Goal: Use online tool/utility: Utilize a website feature to perform a specific function

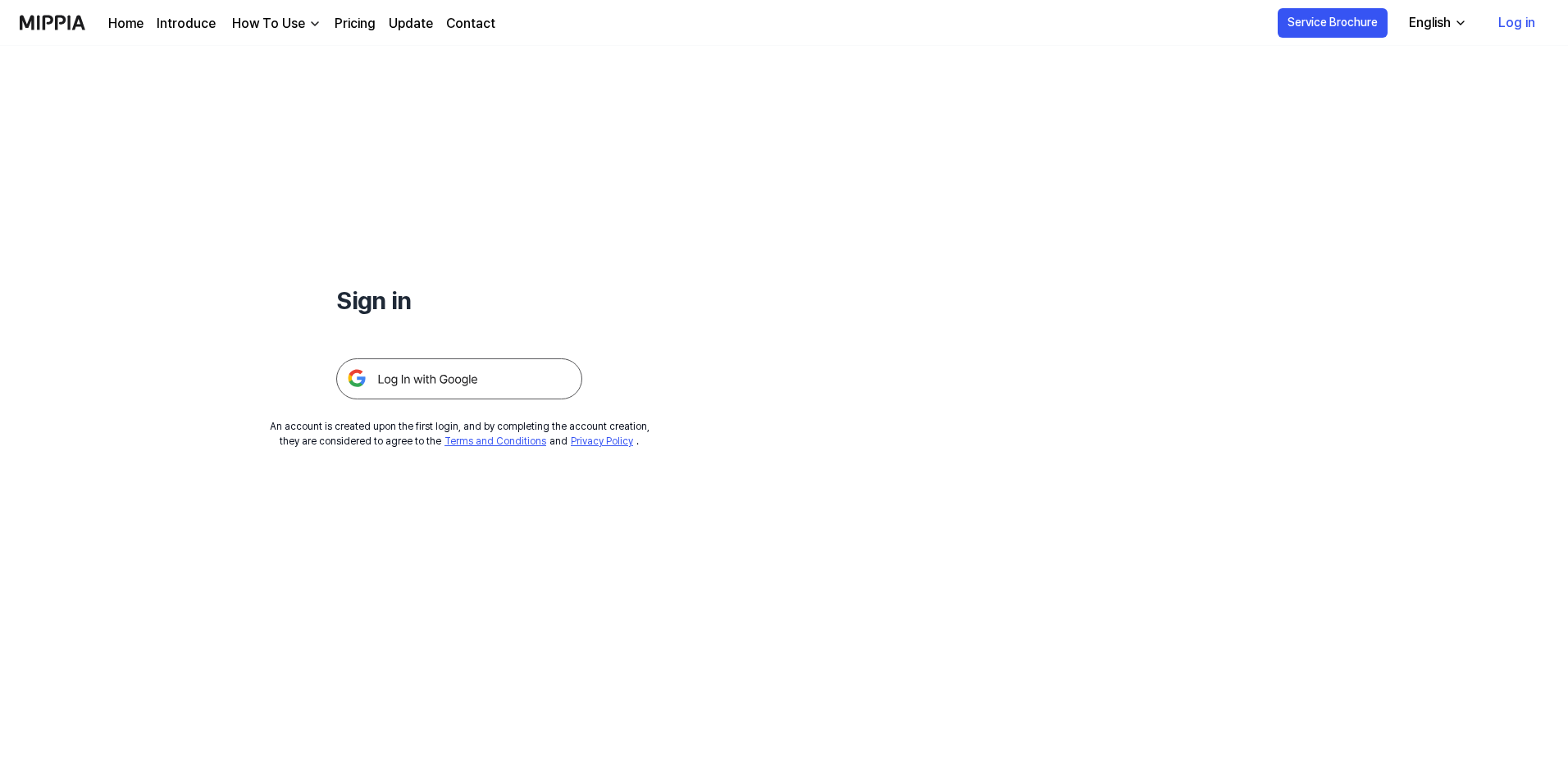
click at [432, 371] on img at bounding box center [459, 378] width 246 height 41
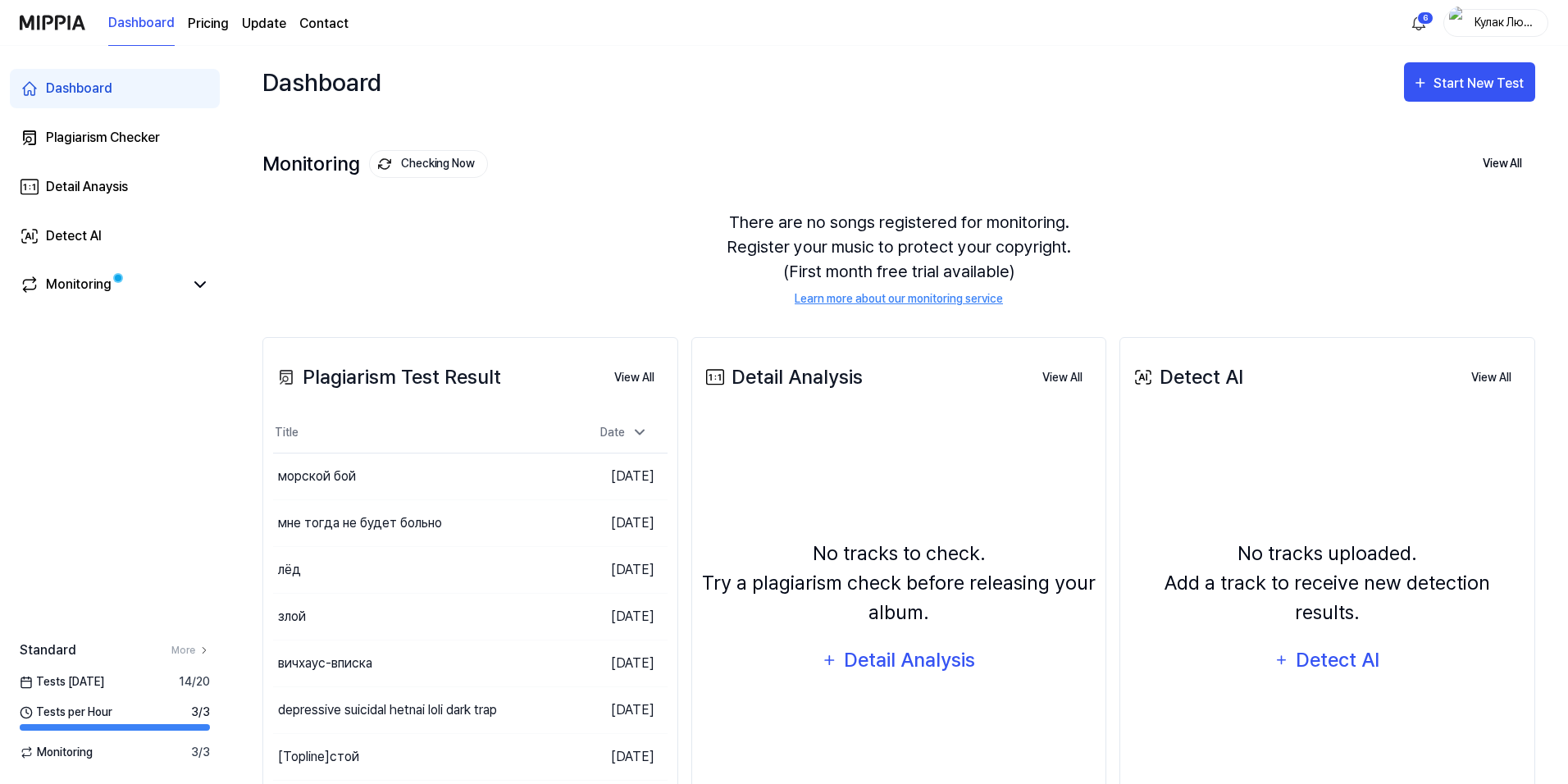
click at [126, 112] on div "Dashboard Plagiarism Checker Detail Anaysis Detect AI Monitoring" at bounding box center [115, 187] width 230 height 282
click at [131, 138] on div "Plagiarism Checker" at bounding box center [103, 138] width 114 height 20
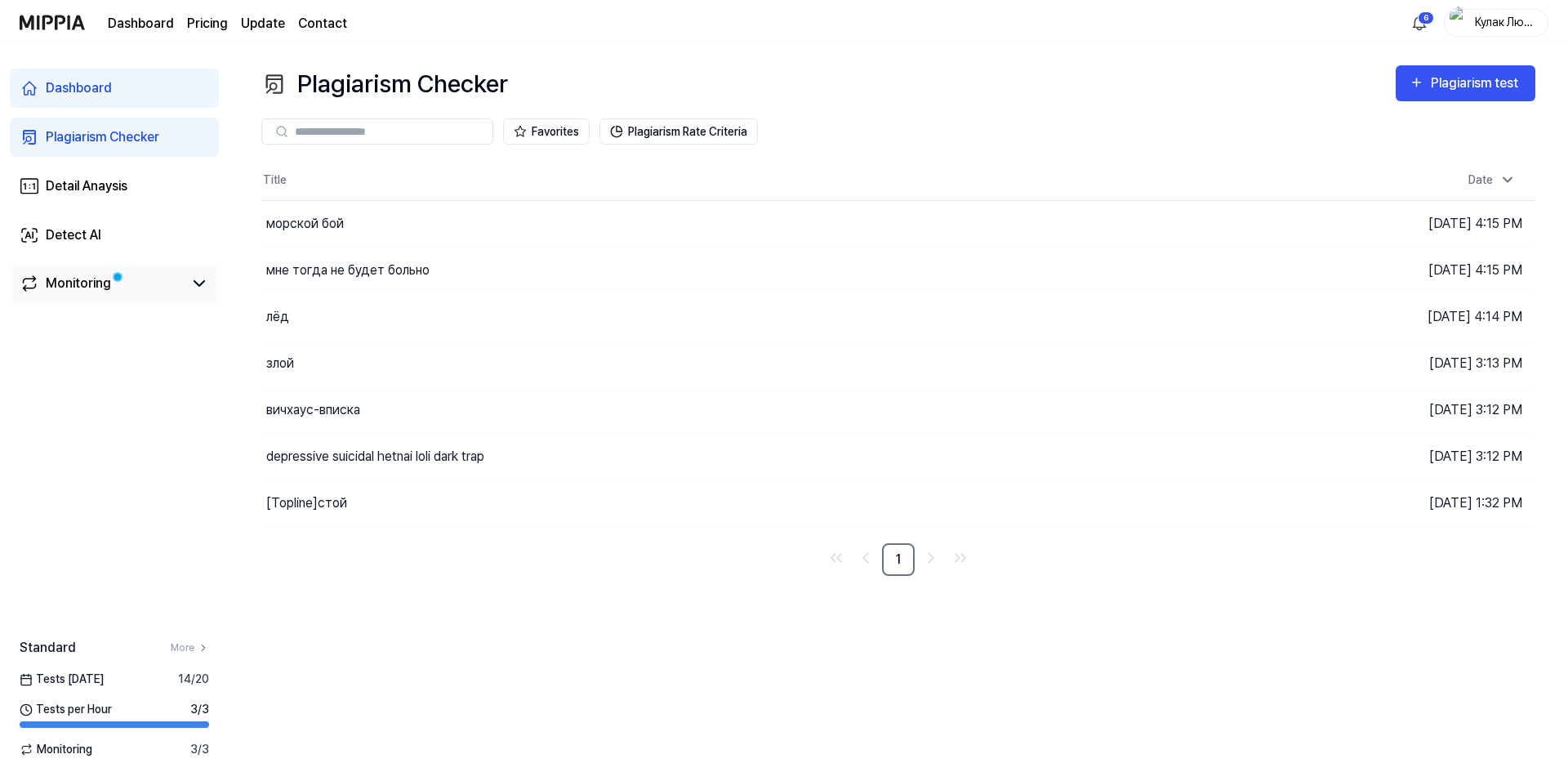
click at [193, 269] on div "Monitoring" at bounding box center [114, 284] width 209 height 39
click at [190, 284] on icon at bounding box center [199, 283] width 20 height 20
click at [104, 283] on div "Monitoring" at bounding box center [78, 283] width 65 height 20
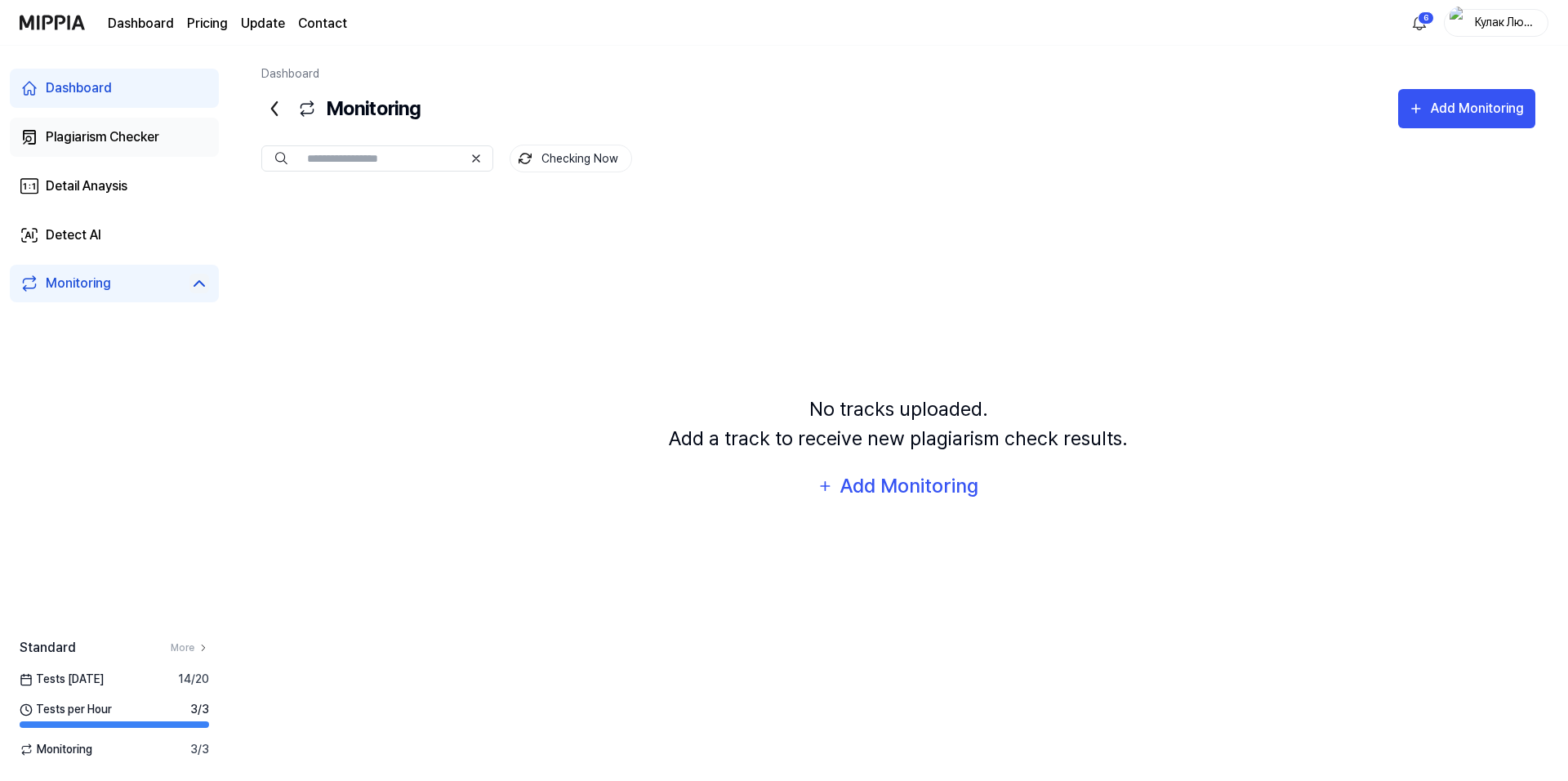
click at [75, 136] on div "Plagiarism Checker" at bounding box center [102, 138] width 113 height 20
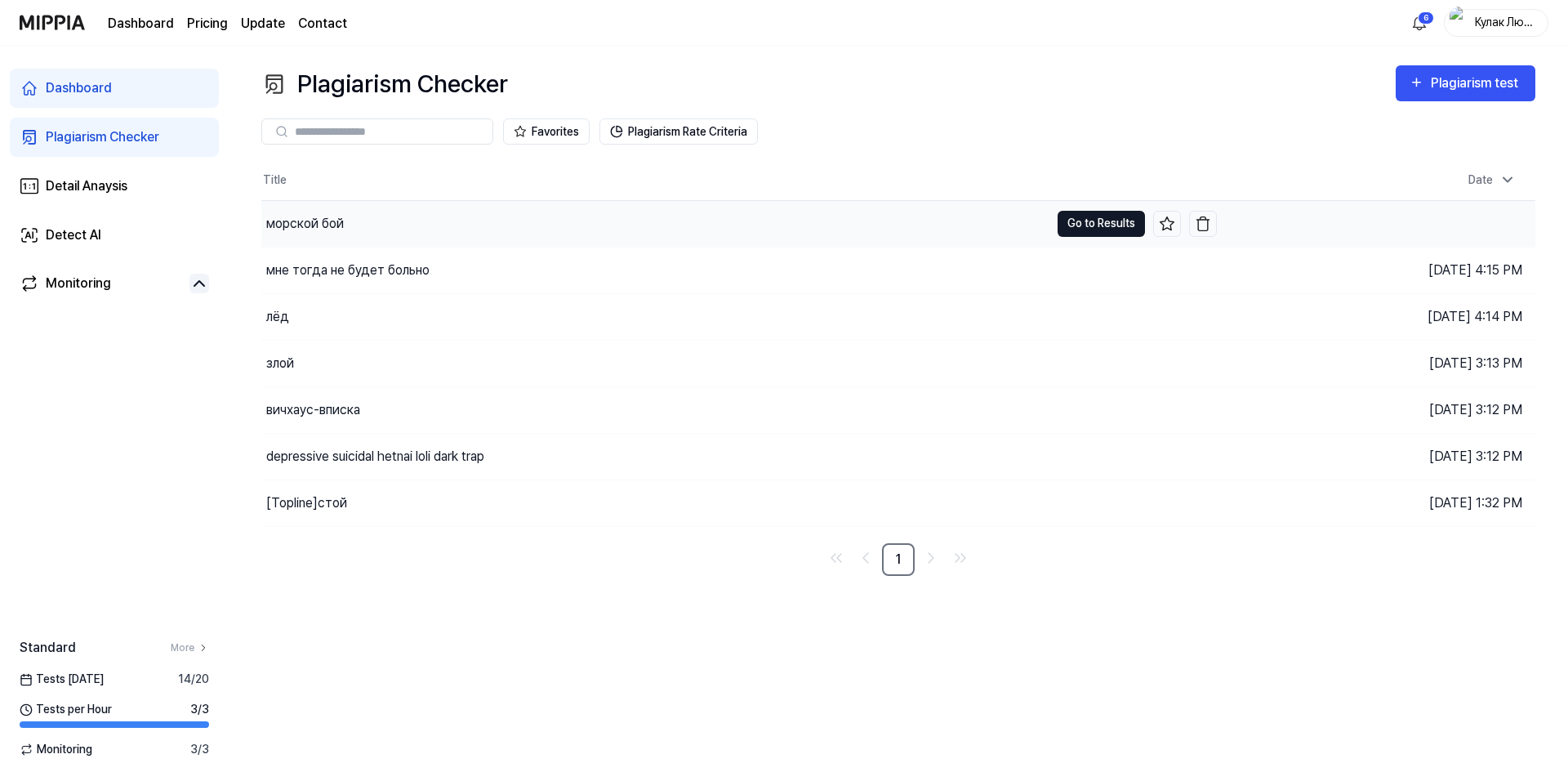
click at [1086, 231] on button "Go to Results" at bounding box center [1101, 223] width 87 height 26
click at [1432, 71] on button "Plagiarism test" at bounding box center [1466, 83] width 140 height 36
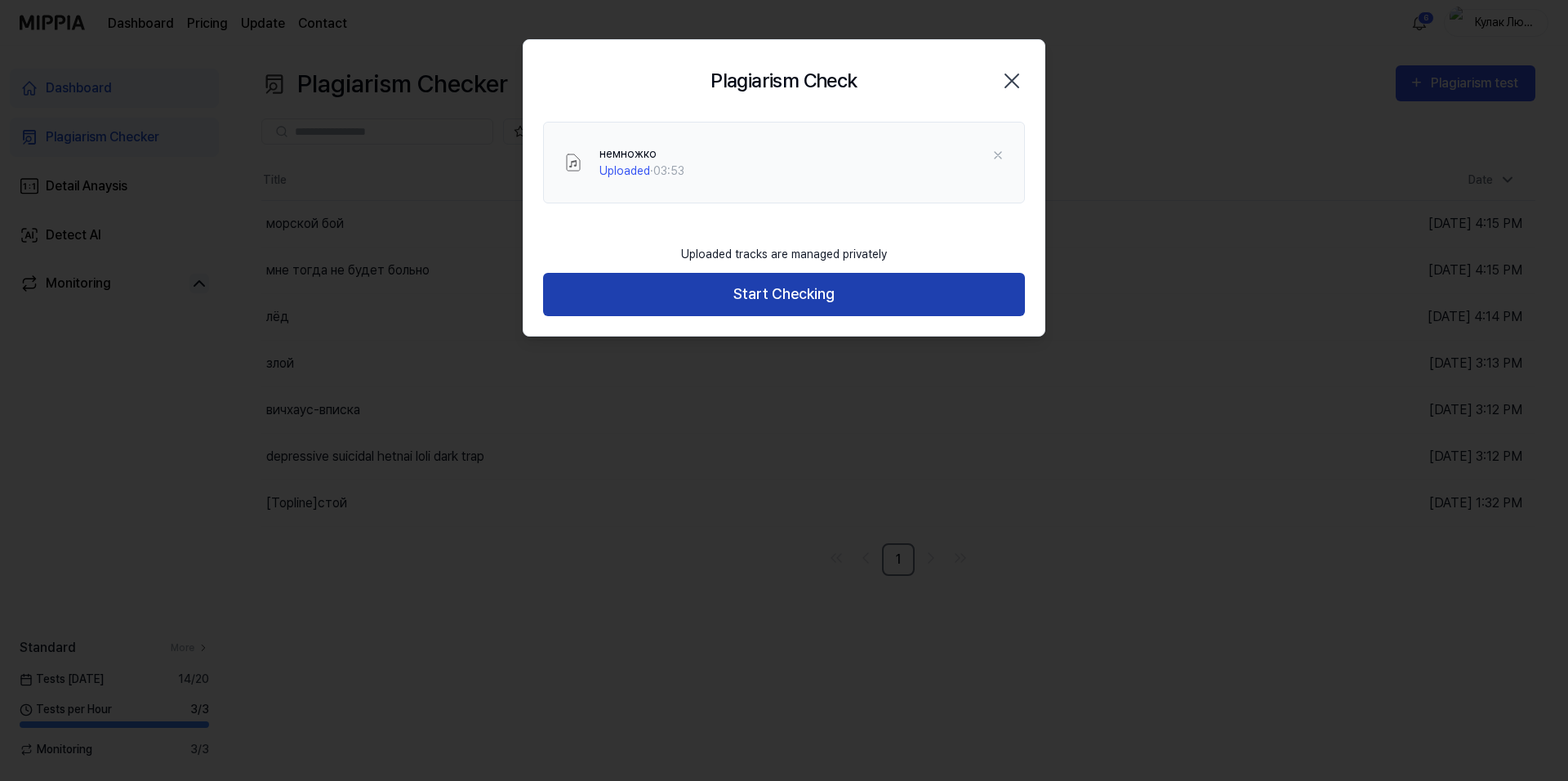
click at [800, 294] on button "Start Checking" at bounding box center [784, 294] width 482 height 43
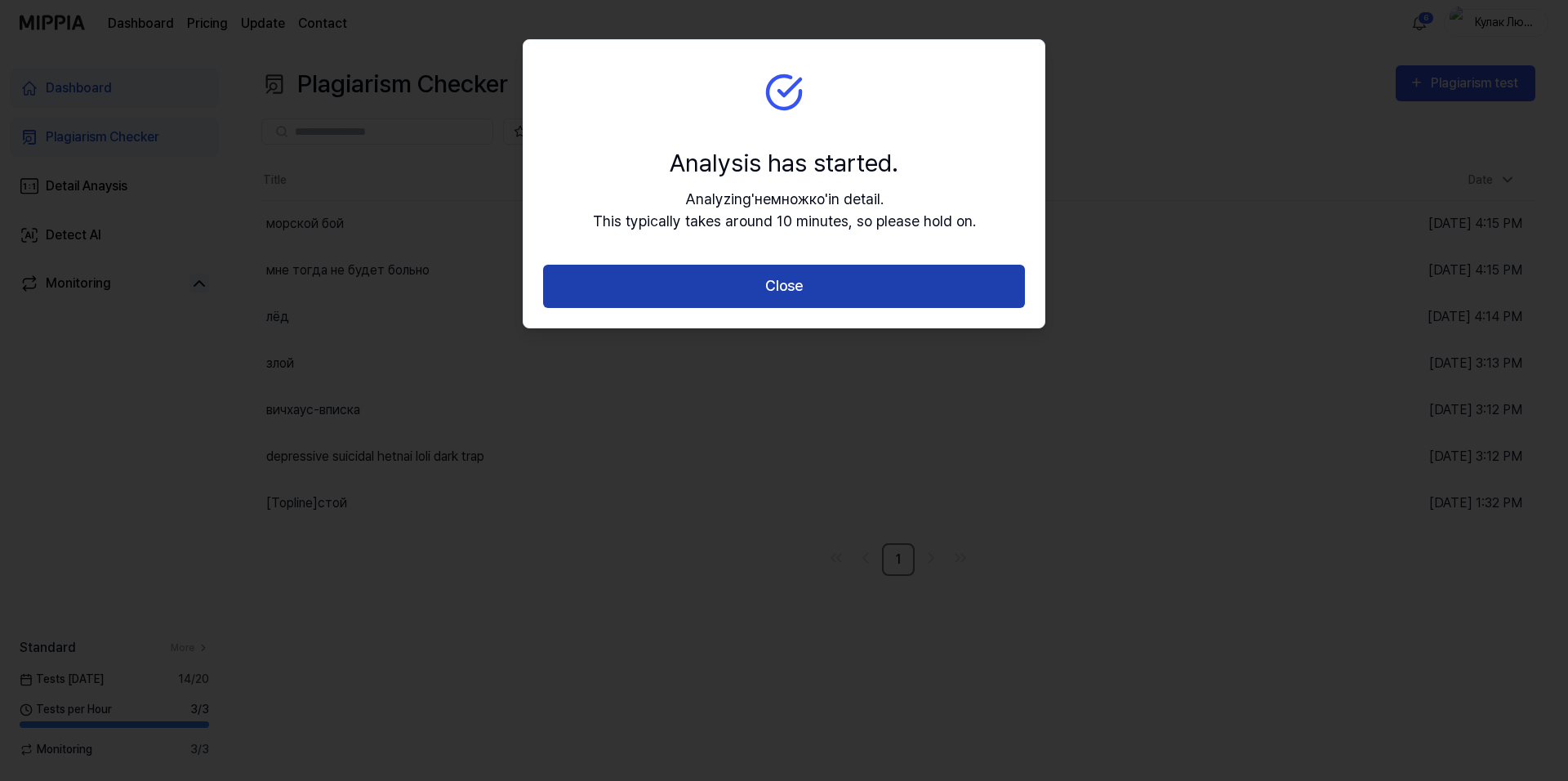
click at [783, 273] on button "Close" at bounding box center [784, 287] width 482 height 43
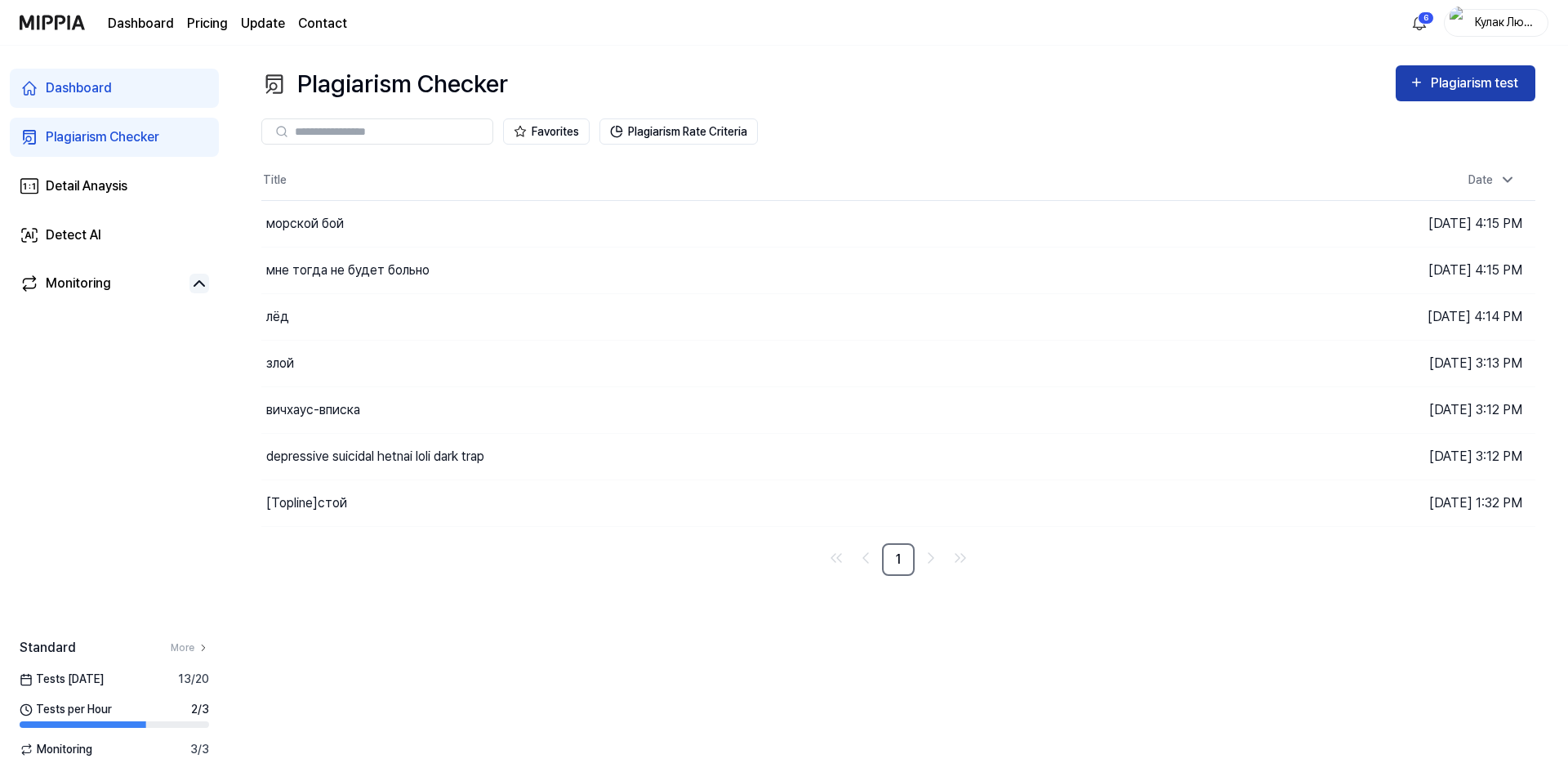
click at [1437, 88] on div "Plagiarism test" at bounding box center [1477, 83] width 92 height 21
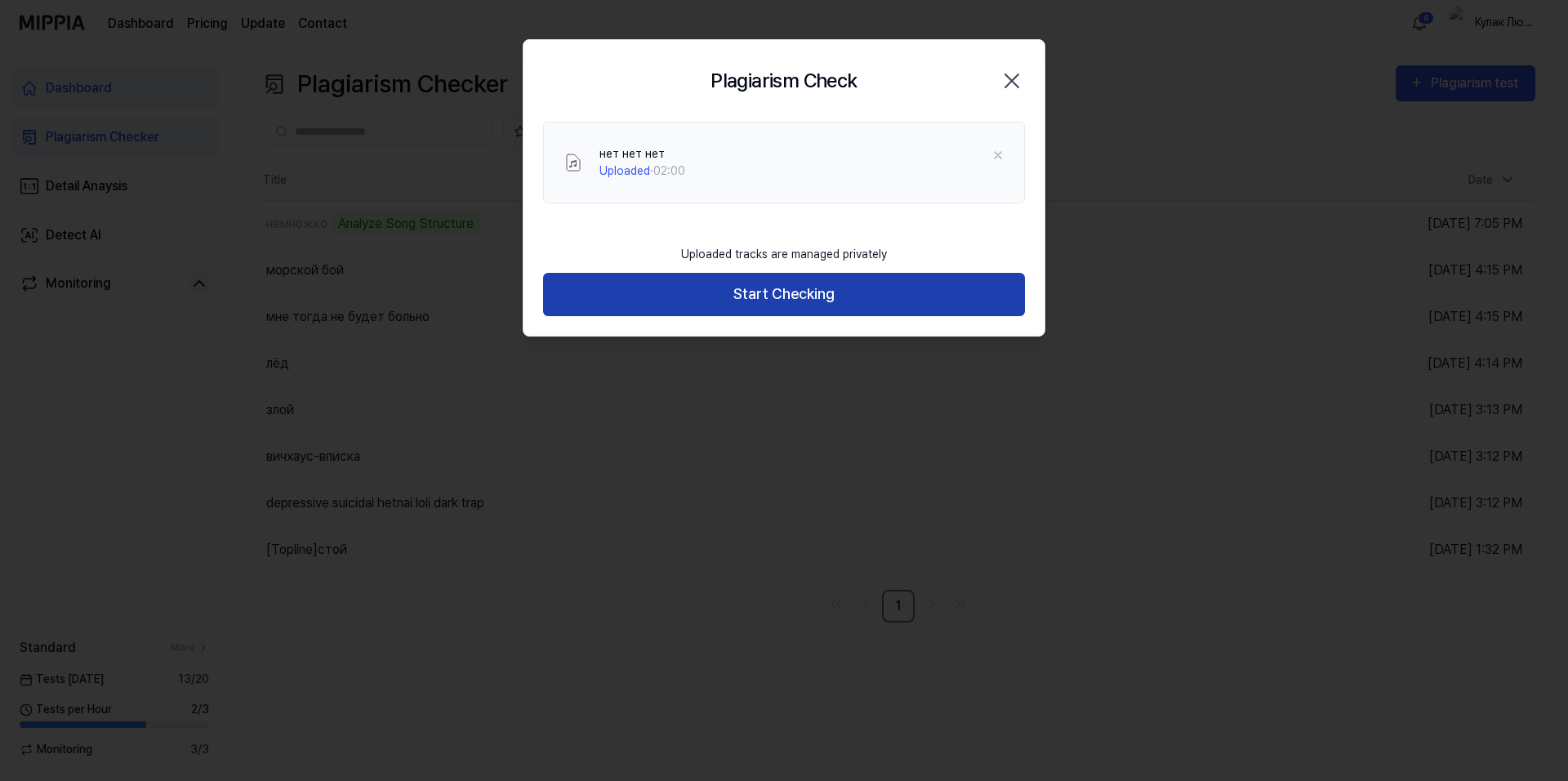
click at [767, 273] on button "Start Checking" at bounding box center [784, 294] width 482 height 43
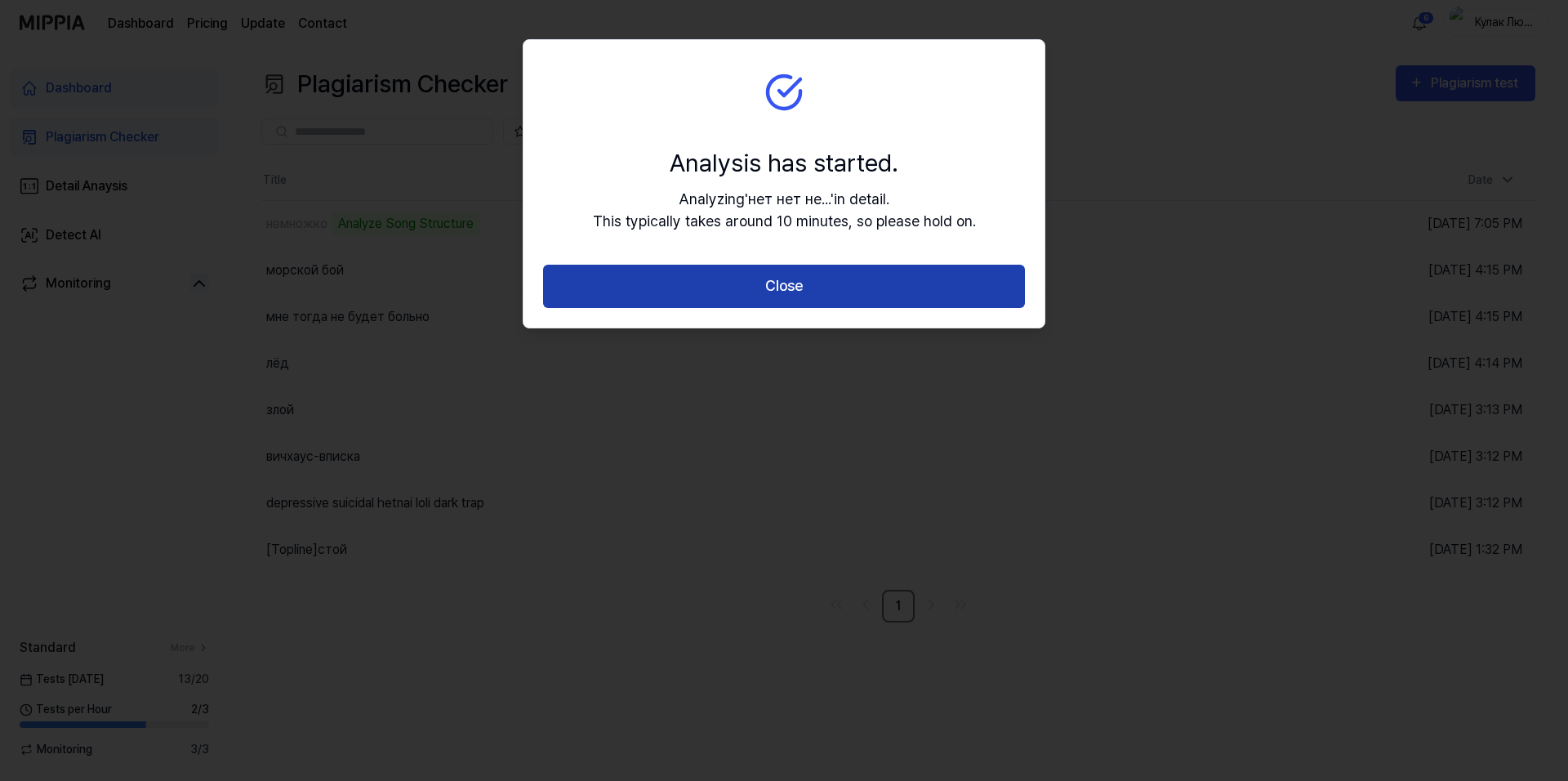
click at [873, 287] on button "Close" at bounding box center [784, 287] width 482 height 43
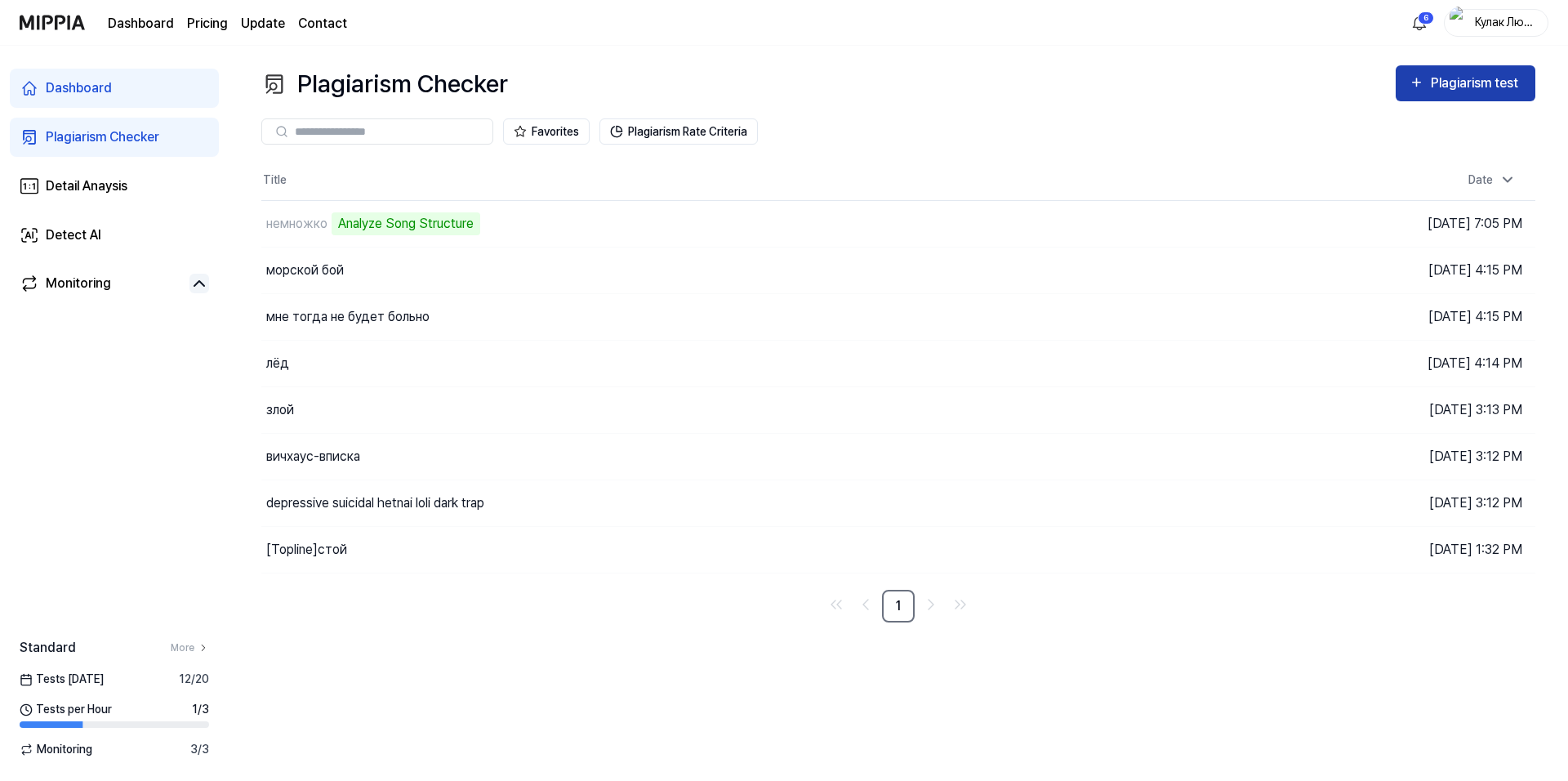
click at [1460, 79] on div "Plagiarism test" at bounding box center [1477, 83] width 92 height 21
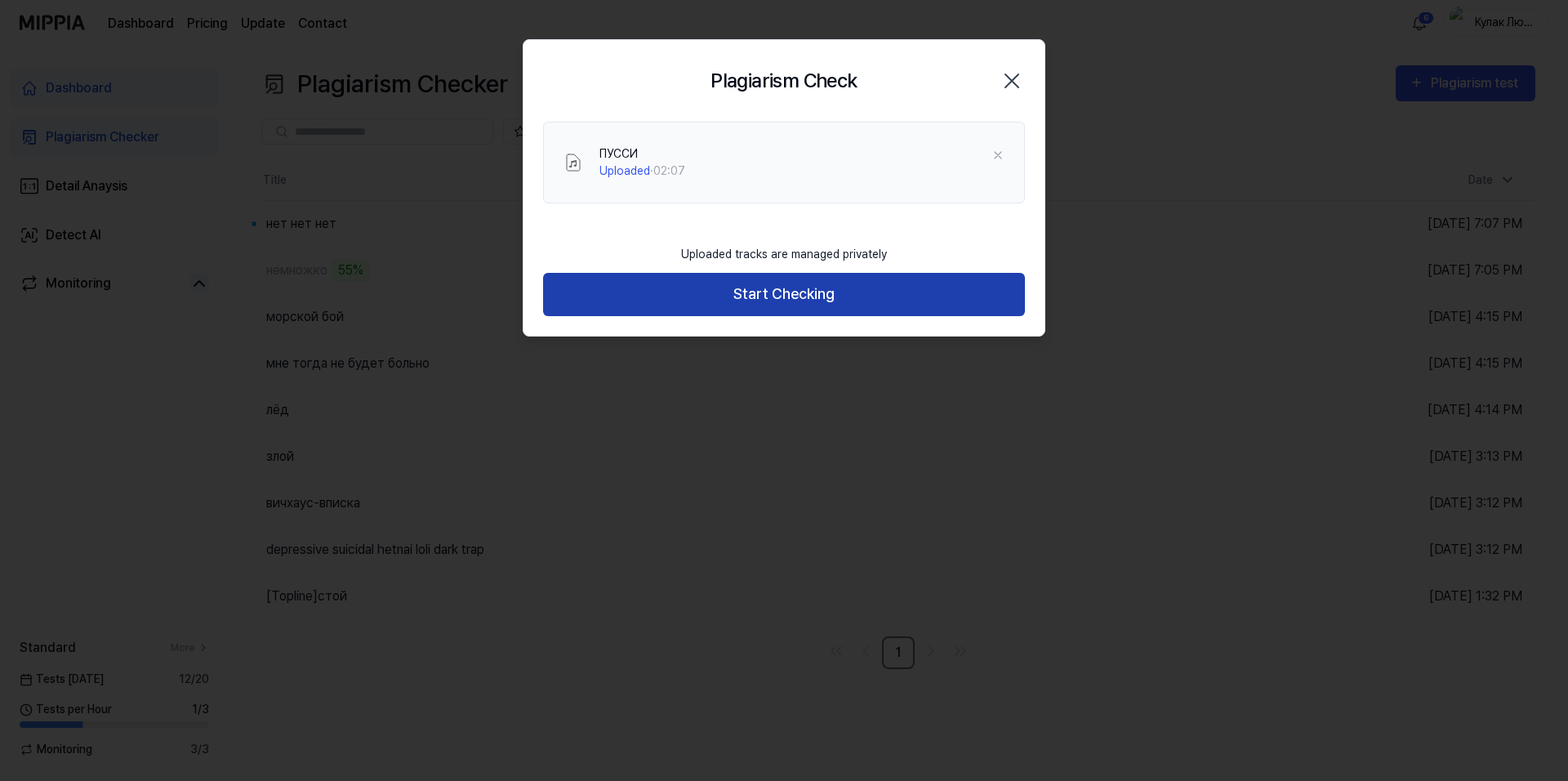
click at [819, 279] on button "Start Checking" at bounding box center [784, 294] width 482 height 43
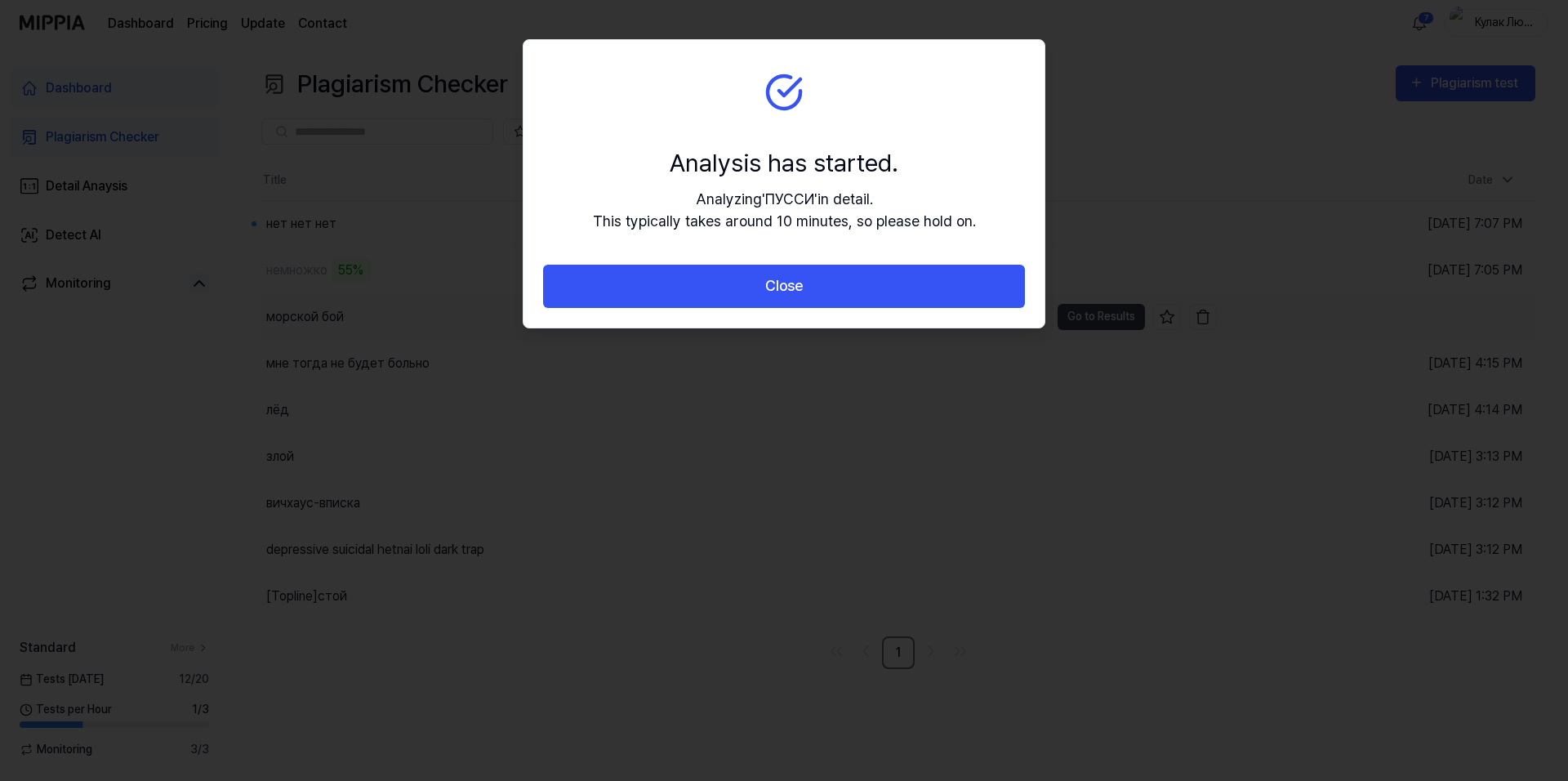
click at [790, 298] on button "Close" at bounding box center [784, 287] width 482 height 43
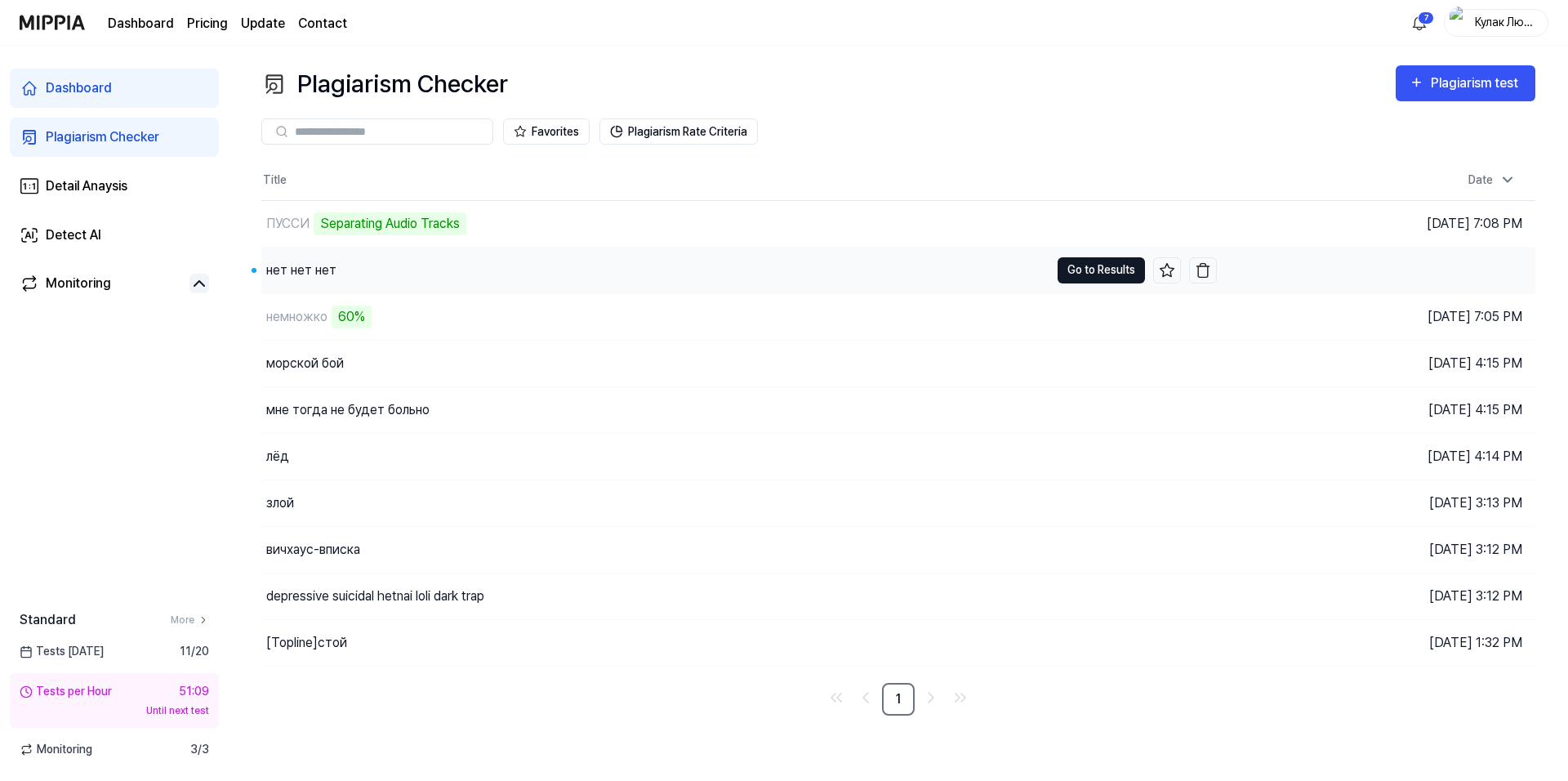
click at [1114, 266] on button "Go to Results" at bounding box center [1101, 270] width 87 height 26
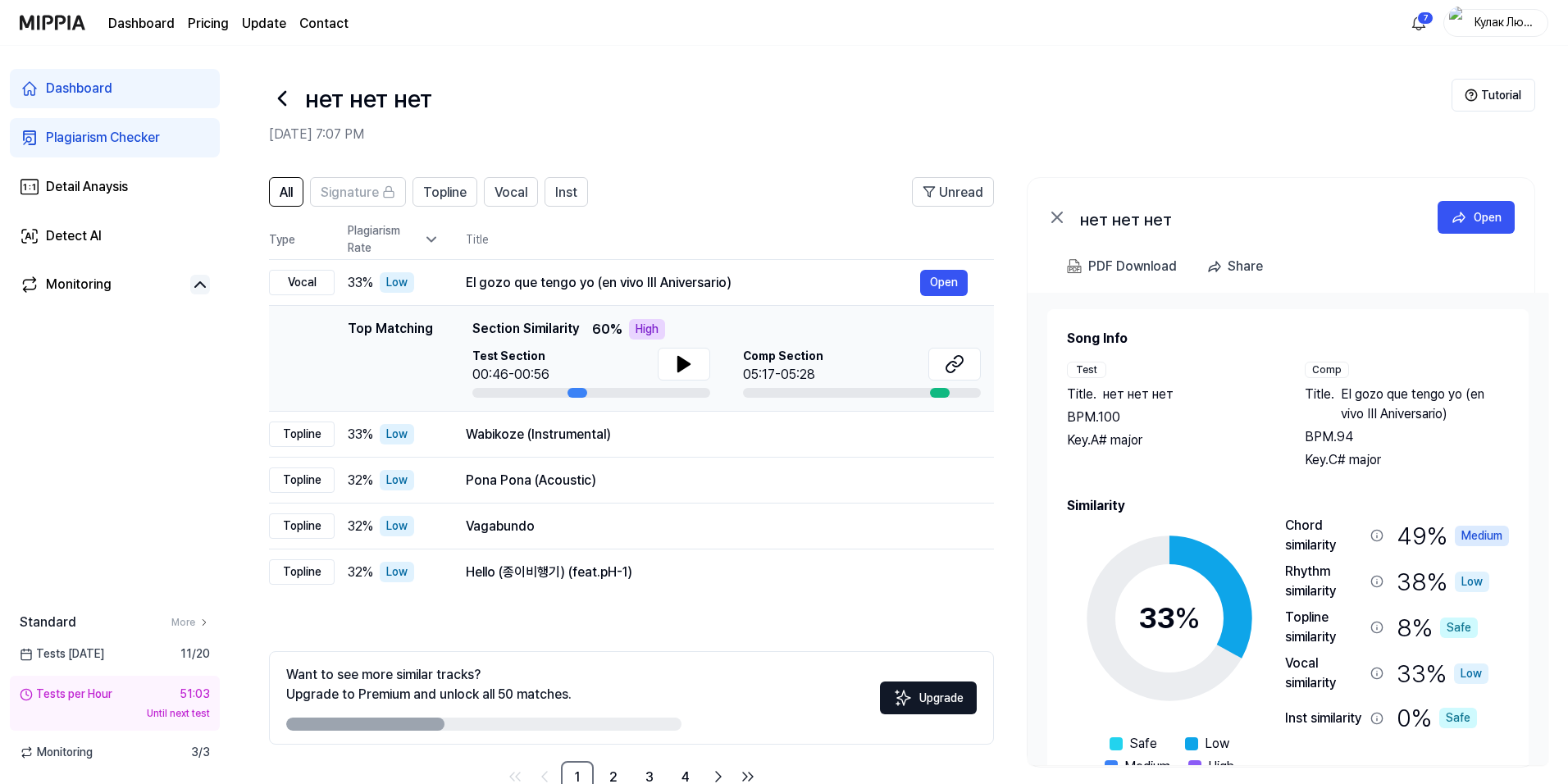
click at [673, 315] on td "Top Matching Top Matching Section Similarity 60 % High Test Section 00:46-00:56…" at bounding box center [631, 359] width 725 height 105
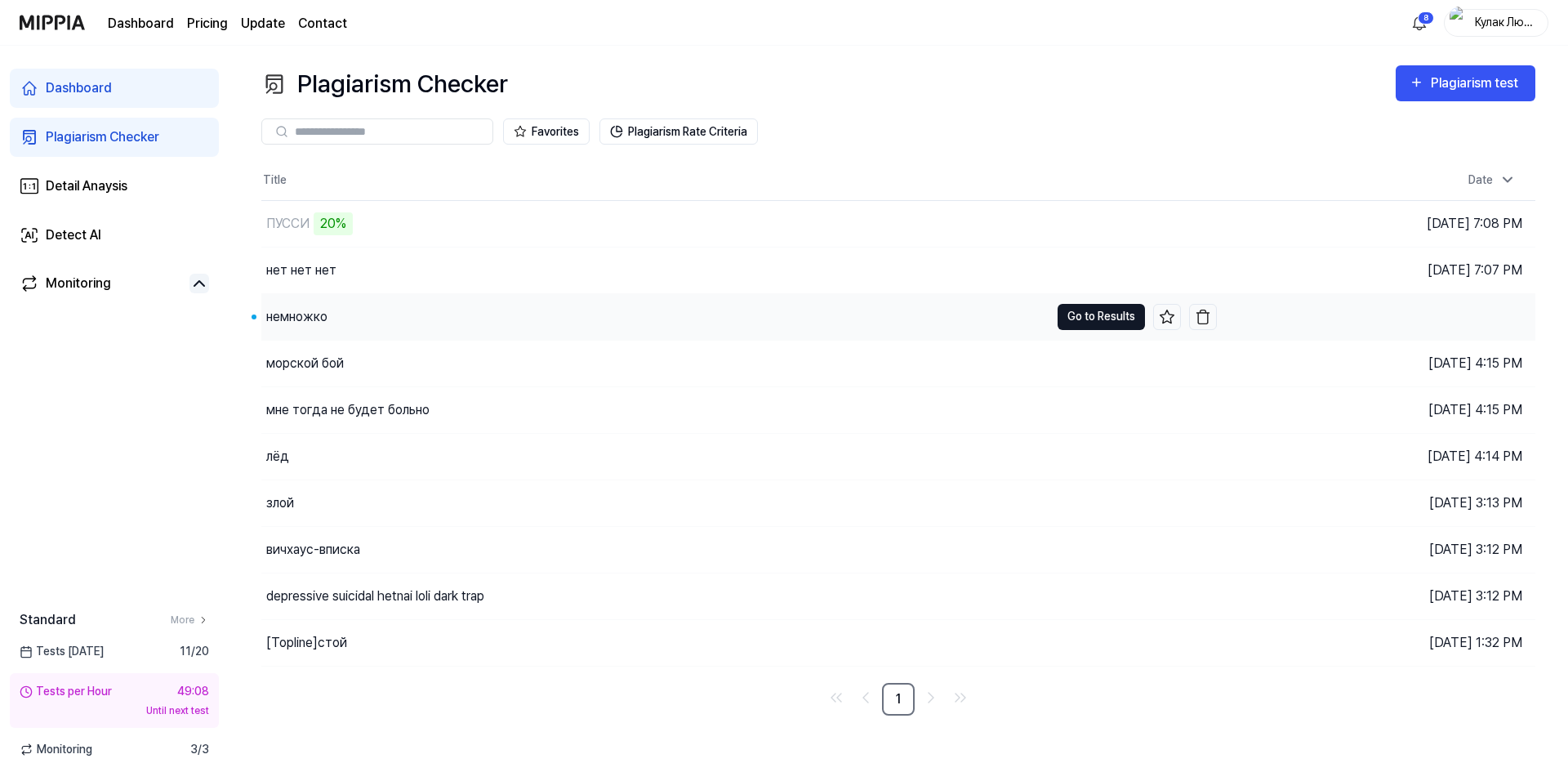
click at [1106, 322] on button "Go to Results" at bounding box center [1101, 317] width 87 height 26
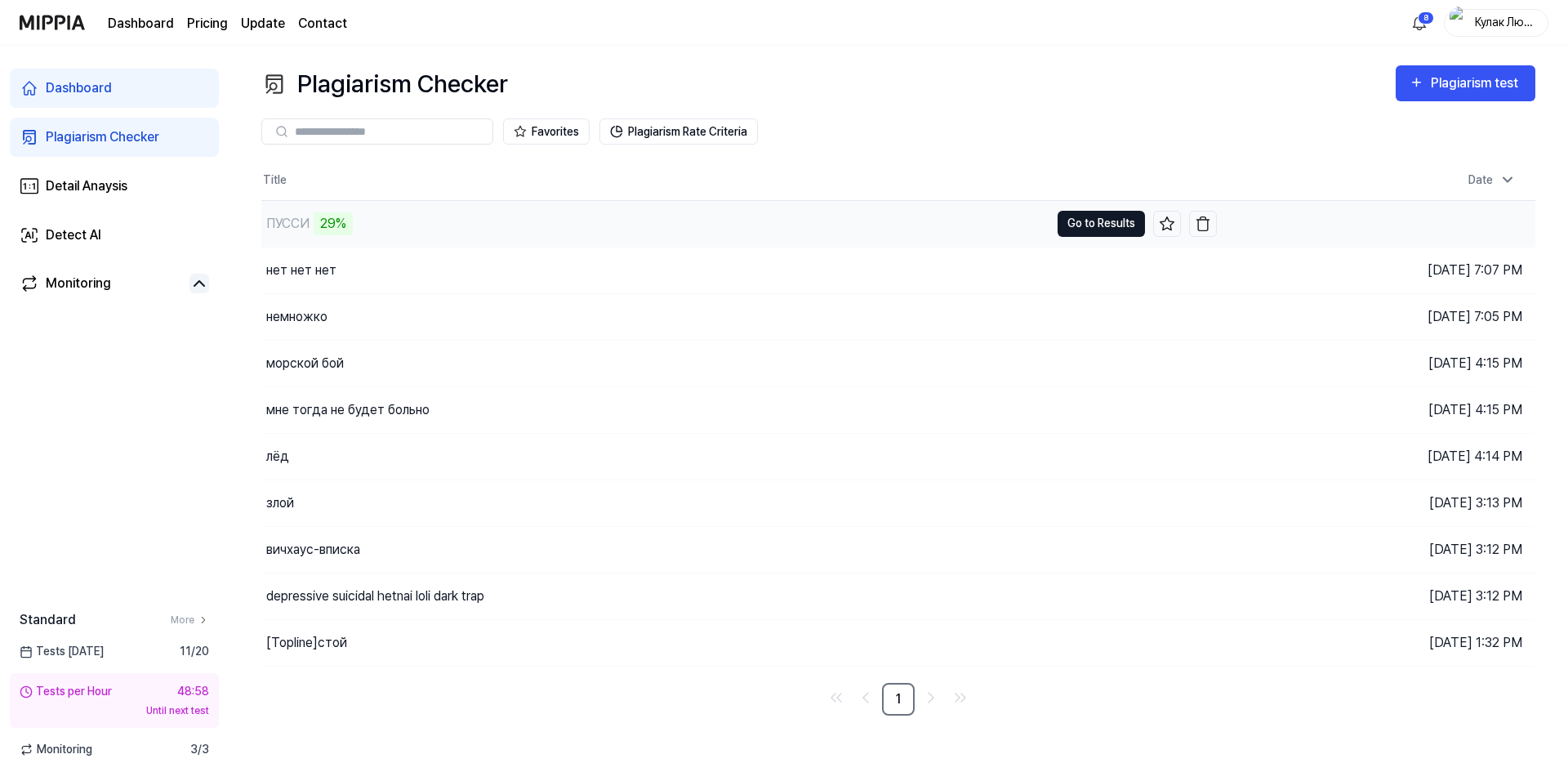
click at [1080, 213] on button "Go to Results" at bounding box center [1101, 223] width 87 height 26
click at [943, 89] on div "Plagiarism Checker Plagiarism test" at bounding box center [898, 83] width 1274 height 37
click at [1068, 226] on button "Go to Results" at bounding box center [1101, 223] width 87 height 26
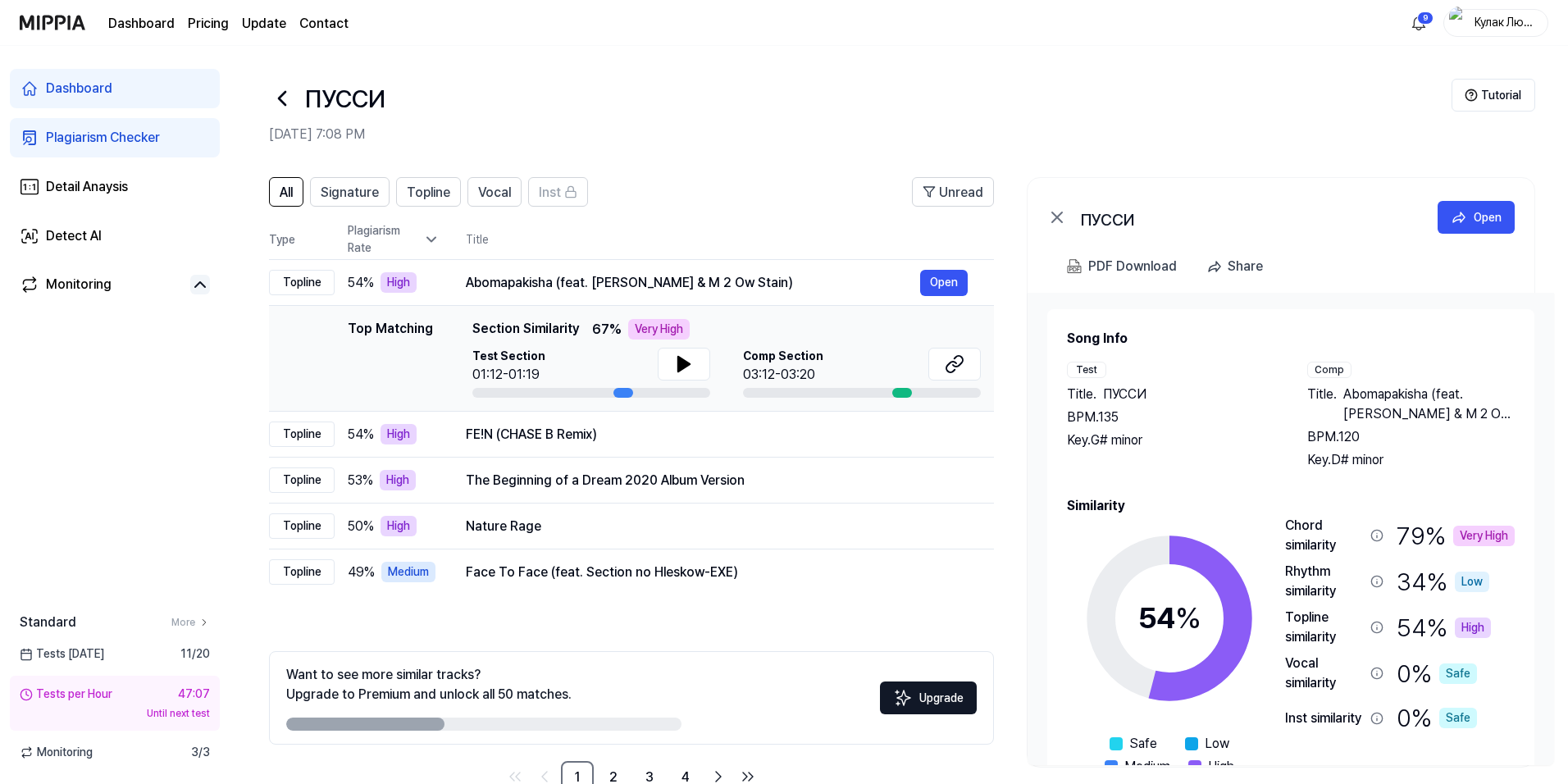
click at [289, 91] on icon at bounding box center [282, 98] width 26 height 26
